Goal: Use online tool/utility: Use online tool/utility

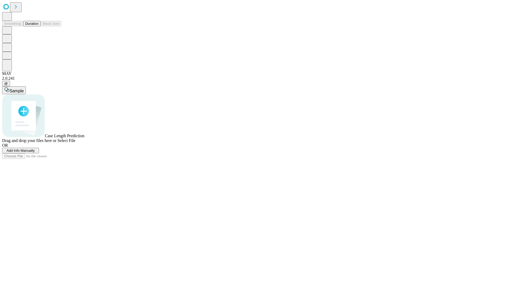
click at [38, 26] on button "Duration" at bounding box center [31, 24] width 17 height 6
click at [75, 143] on span "Select File" at bounding box center [66, 140] width 18 height 4
